Goal: Register for event/course

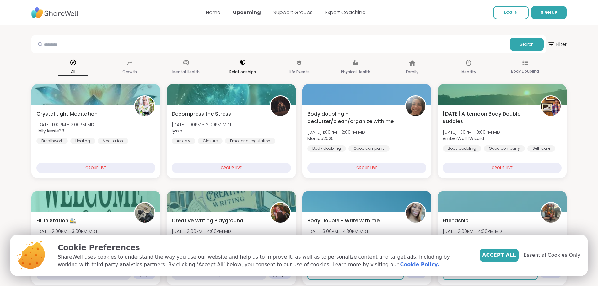
click at [247, 64] on div "Relationships" at bounding box center [242, 67] width 30 height 23
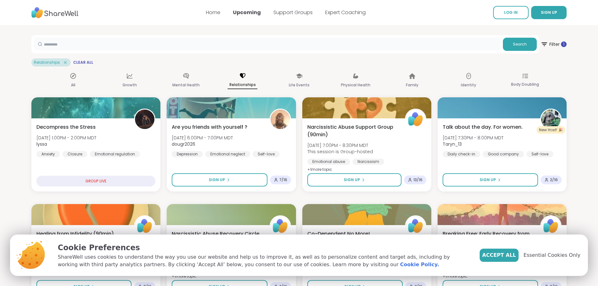
click at [113, 42] on input "text" at bounding box center [267, 44] width 466 height 13
click at [121, 42] on input "text" at bounding box center [267, 44] width 466 height 13
click at [123, 45] on input "text" at bounding box center [267, 44] width 466 height 13
type input "*******"
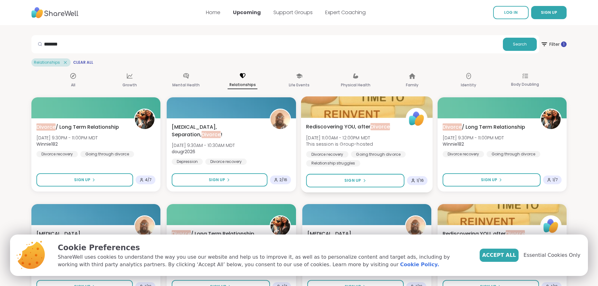
click at [388, 136] on div "Rediscovering YOU, after Divorce Sun, Oct 12 | 11:00AM - 12:00PM MDT This sessi…" at bounding box center [366, 145] width 121 height 44
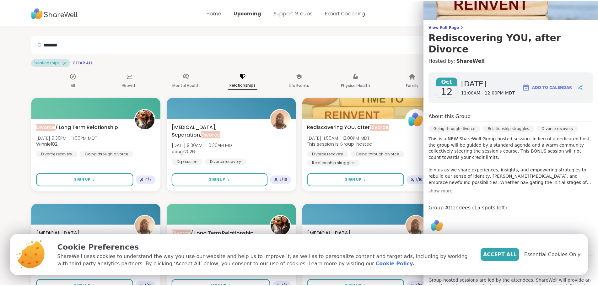
scroll to position [40, 0]
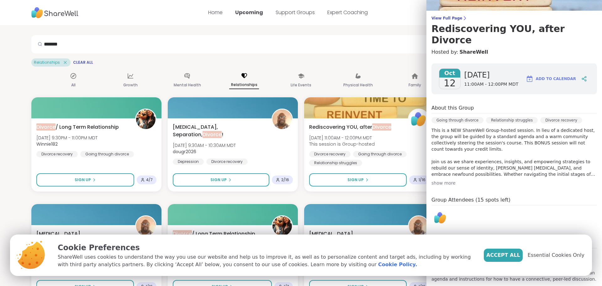
click at [515, 152] on p "This is a NEW ShareWell Group-hosted session. In lieu of a dedicated host, the …" at bounding box center [515, 152] width 166 height 50
click at [520, 256] on span "Accept All" at bounding box center [504, 255] width 34 height 8
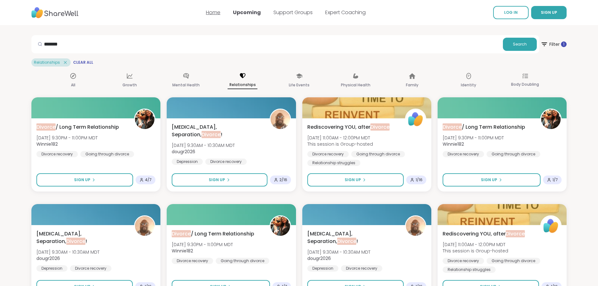
click at [212, 13] on link "Home" at bounding box center [213, 12] width 14 height 7
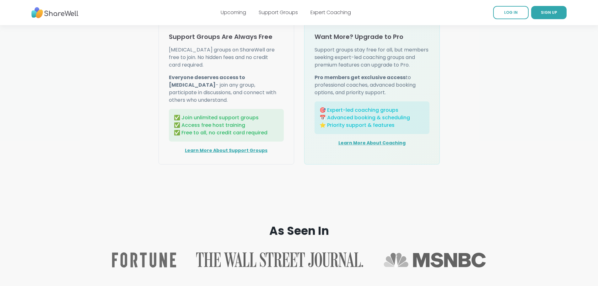
scroll to position [808, 0]
